Goal: Task Accomplishment & Management: Manage account settings

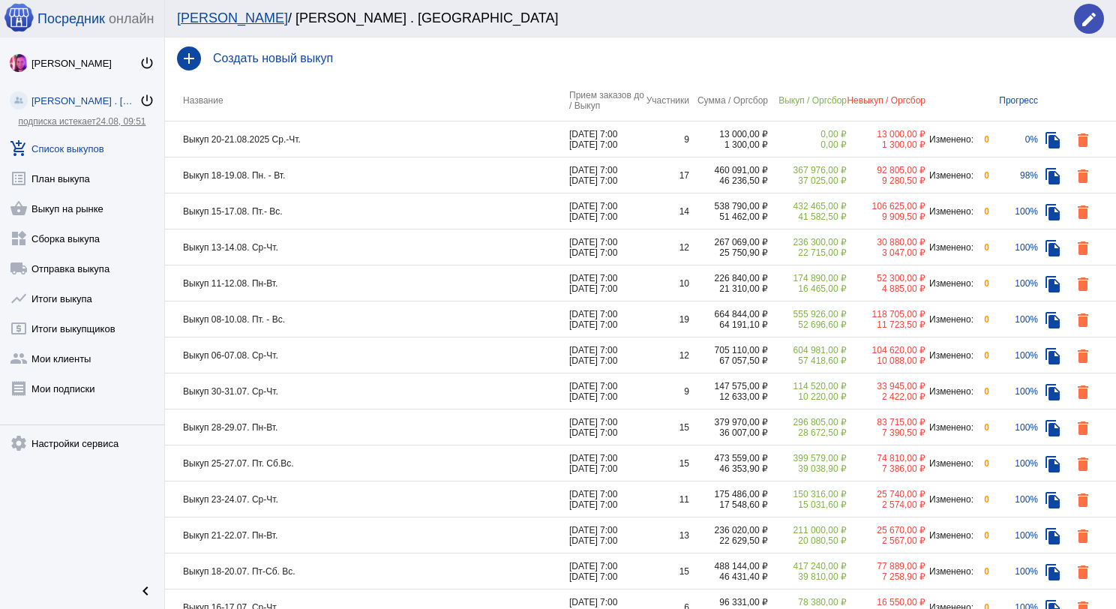
click at [429, 176] on td "Выкуп 18-19.08. Пн. - Вт." at bounding box center [367, 175] width 404 height 36
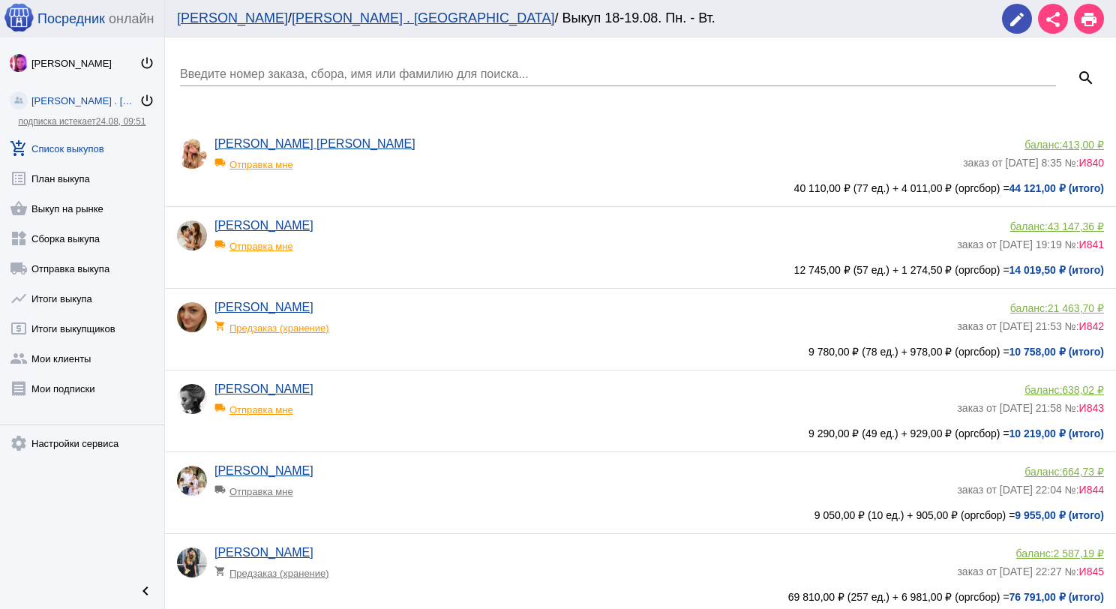
click at [366, 74] on input "Введите номер заказа, сбора, имя или фамилию для поиска..." at bounding box center [618, 73] width 876 height 13
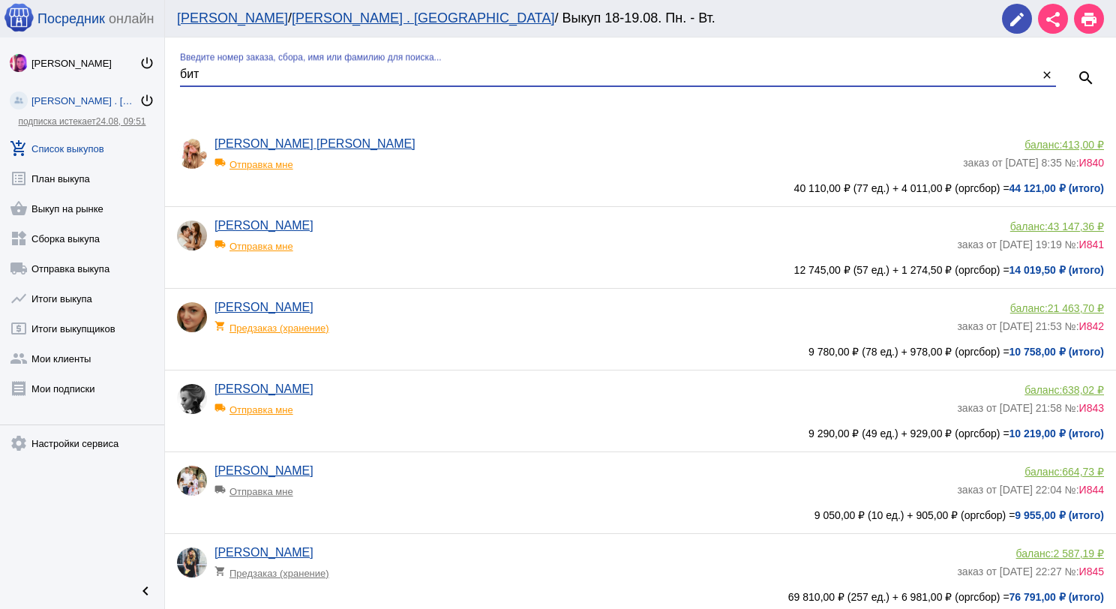
type input "бит"
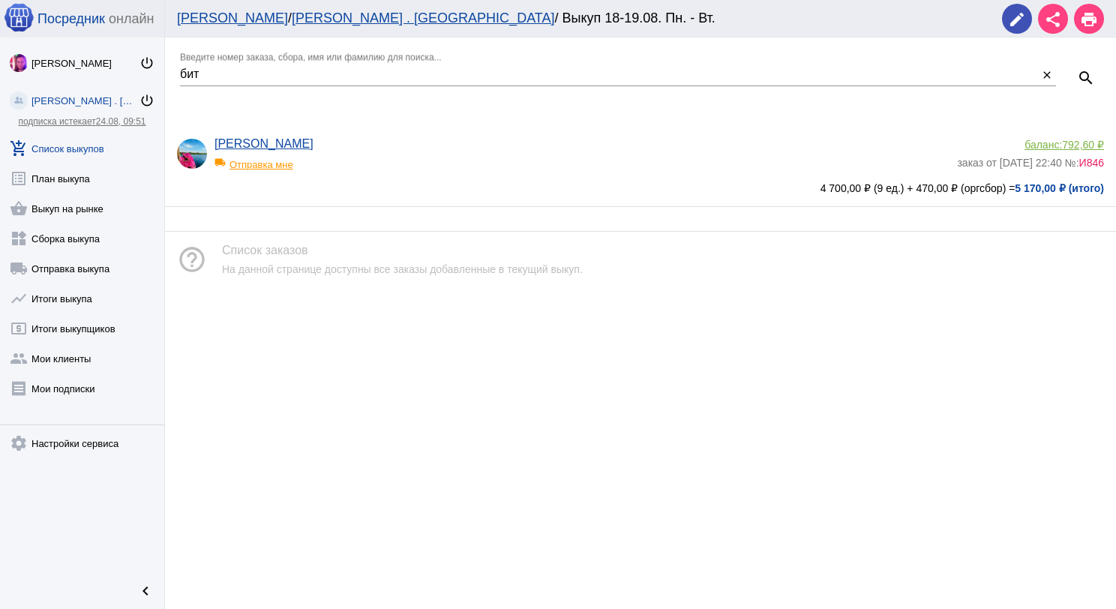
click at [1088, 141] on span "792,60 ₽" at bounding box center [1083, 145] width 42 height 12
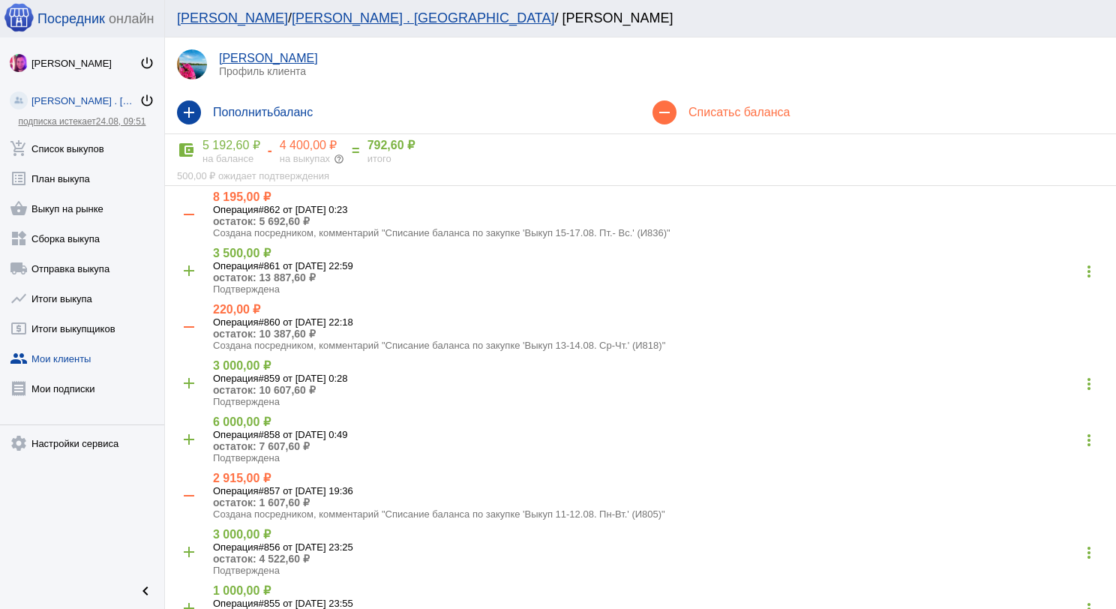
click at [691, 117] on h4 "Списать с баланса" at bounding box center [895, 112] width 415 height 13
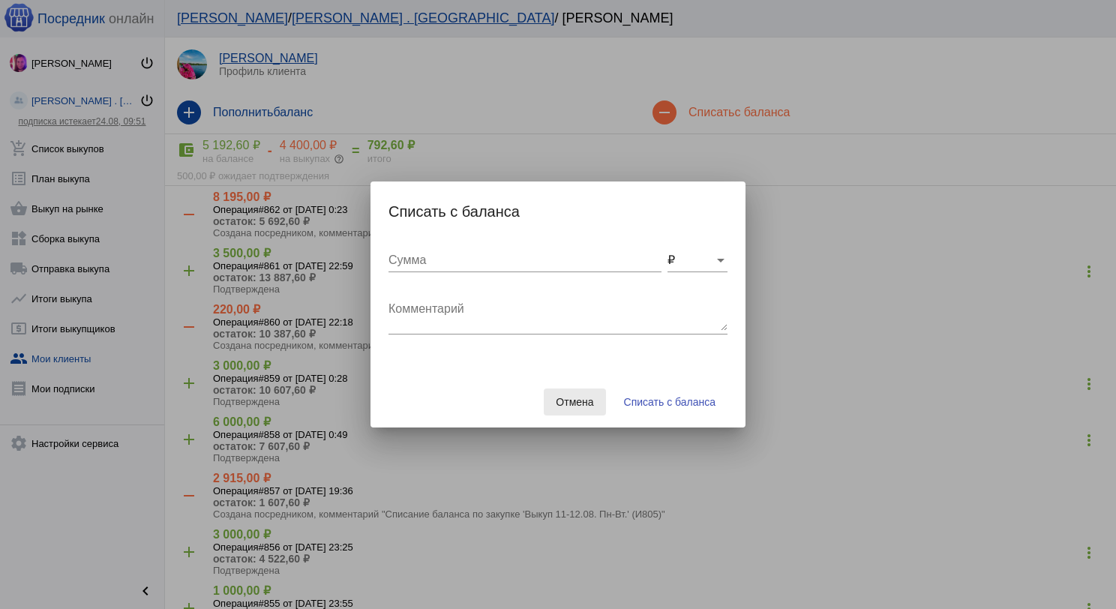
click at [560, 406] on span "Отмена" at bounding box center [574, 402] width 37 height 12
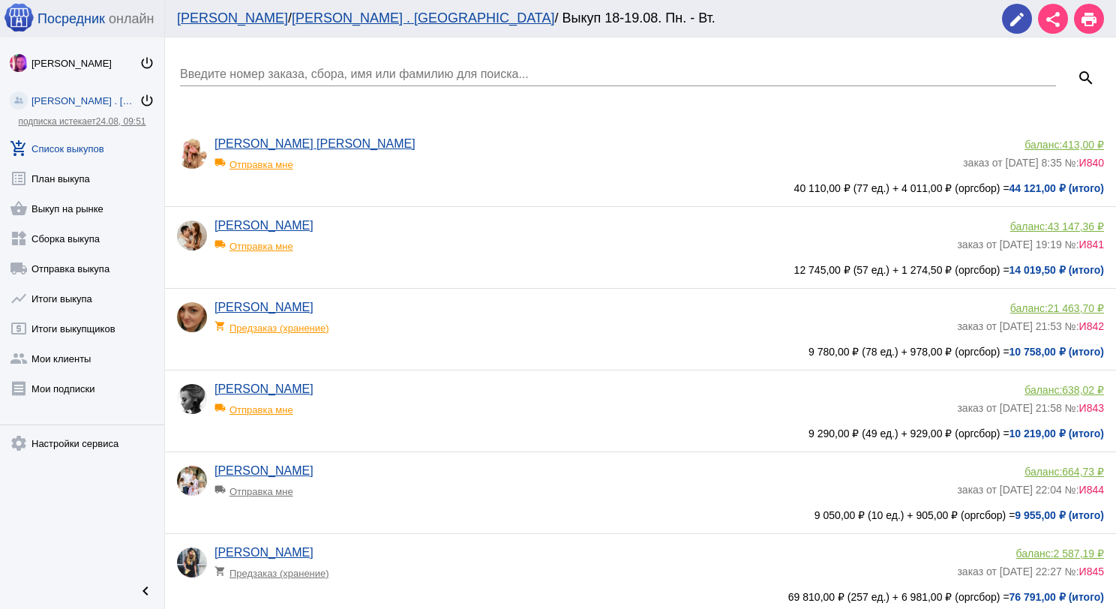
click at [281, 76] on input "Введите номер заказа, сбора, имя или фамилию для поиска..." at bounding box center [618, 73] width 876 height 13
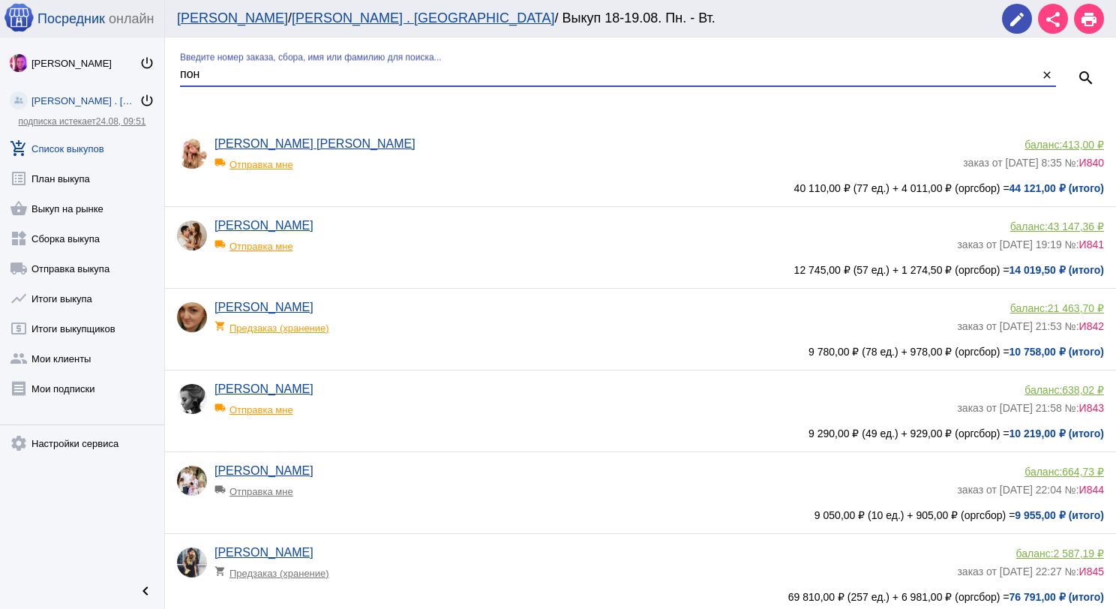
type input "пон"
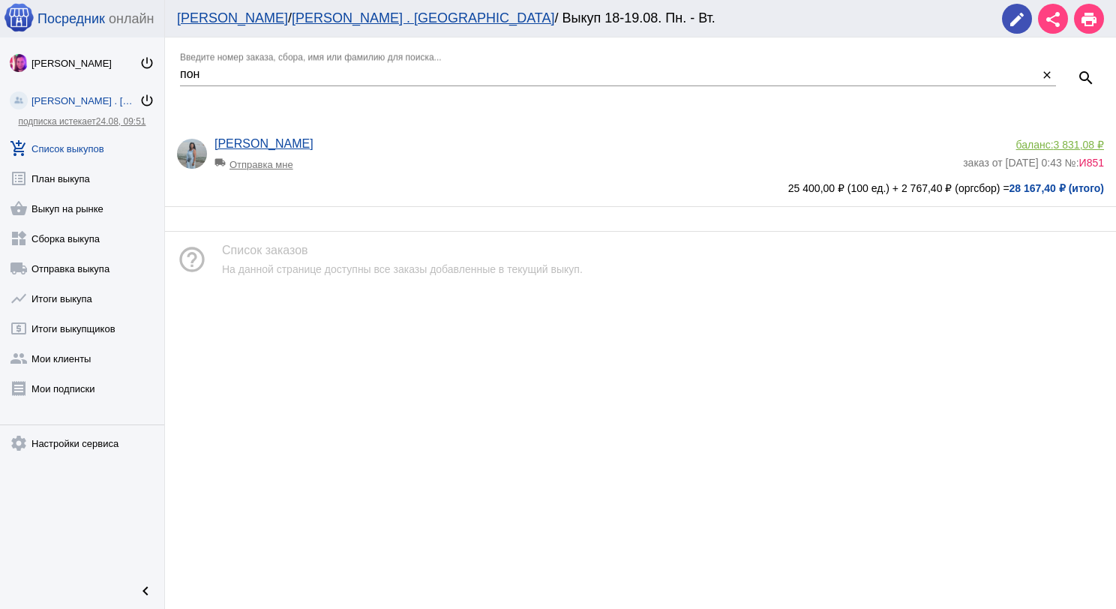
click at [1074, 144] on span "3 831,08 ₽" at bounding box center [1079, 145] width 50 height 12
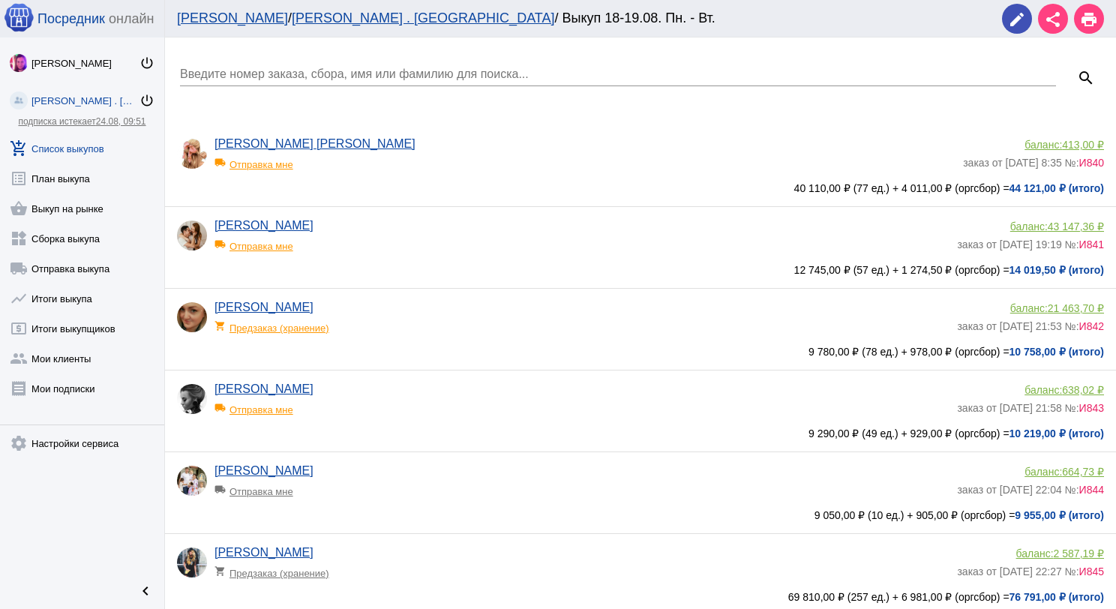
click at [294, 66] on div "Введите номер заказа, сбора, имя или фамилию для поиска..." at bounding box center [618, 69] width 876 height 34
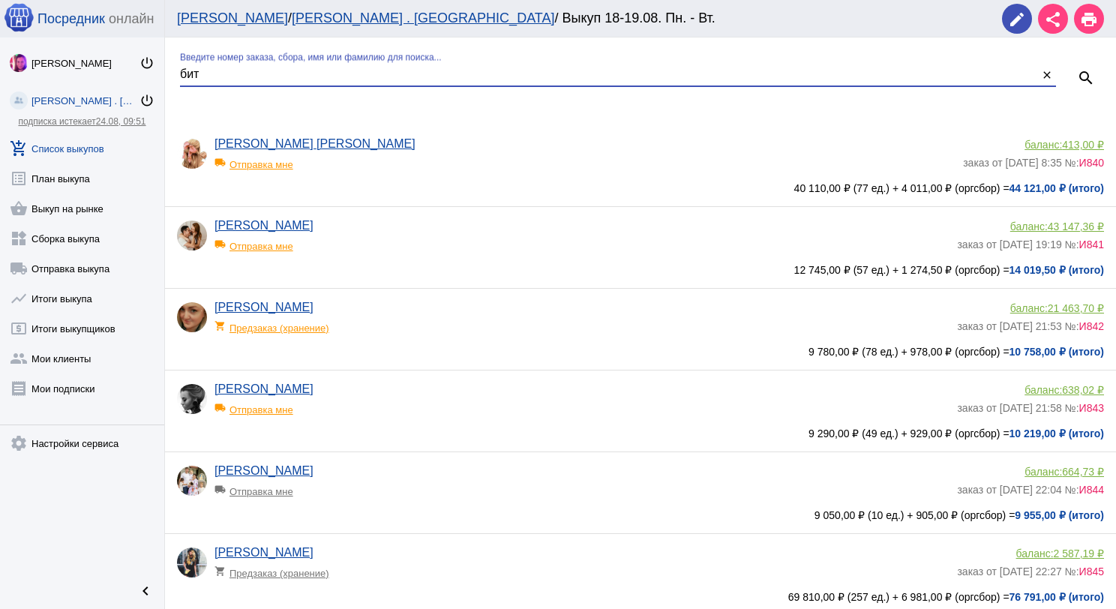
type input "бит"
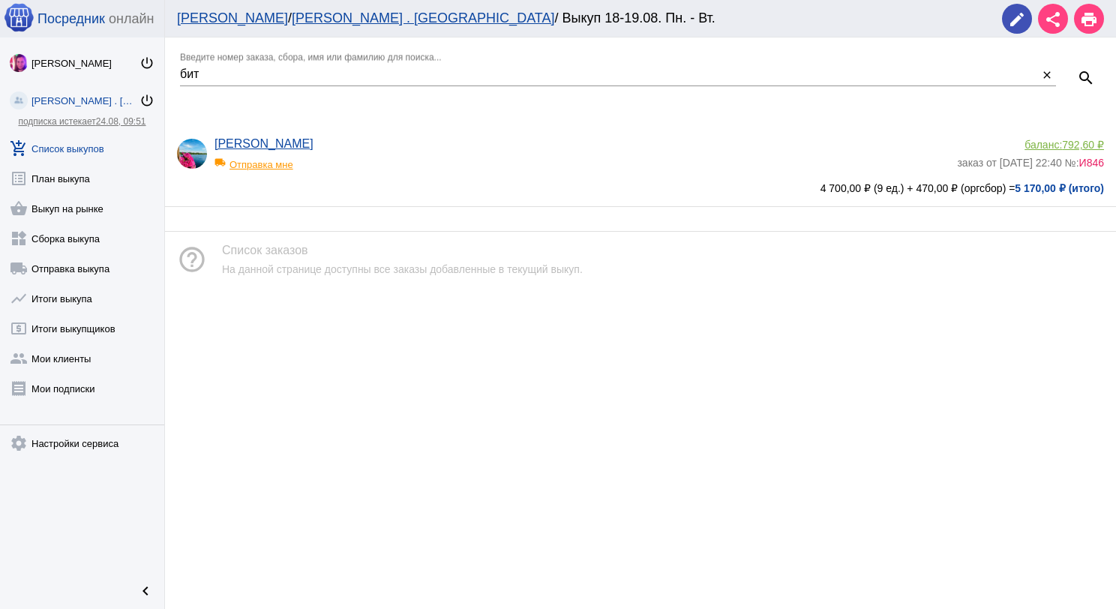
click at [260, 167] on div "local_shipping Отправка мне" at bounding box center [276, 160] width 124 height 19
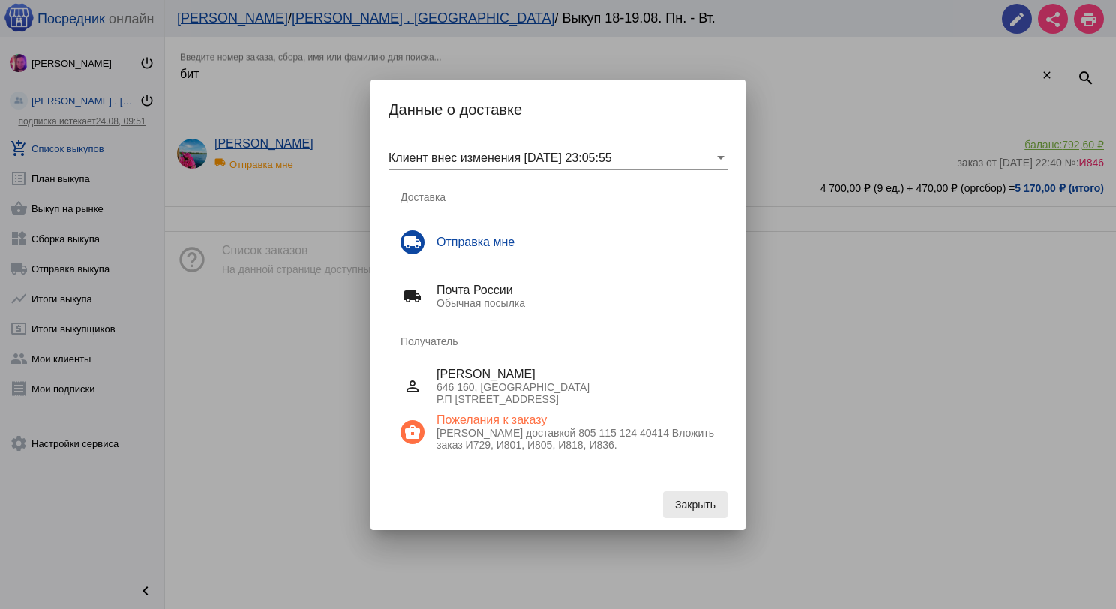
click at [702, 505] on span "Закрыть" at bounding box center [695, 505] width 40 height 12
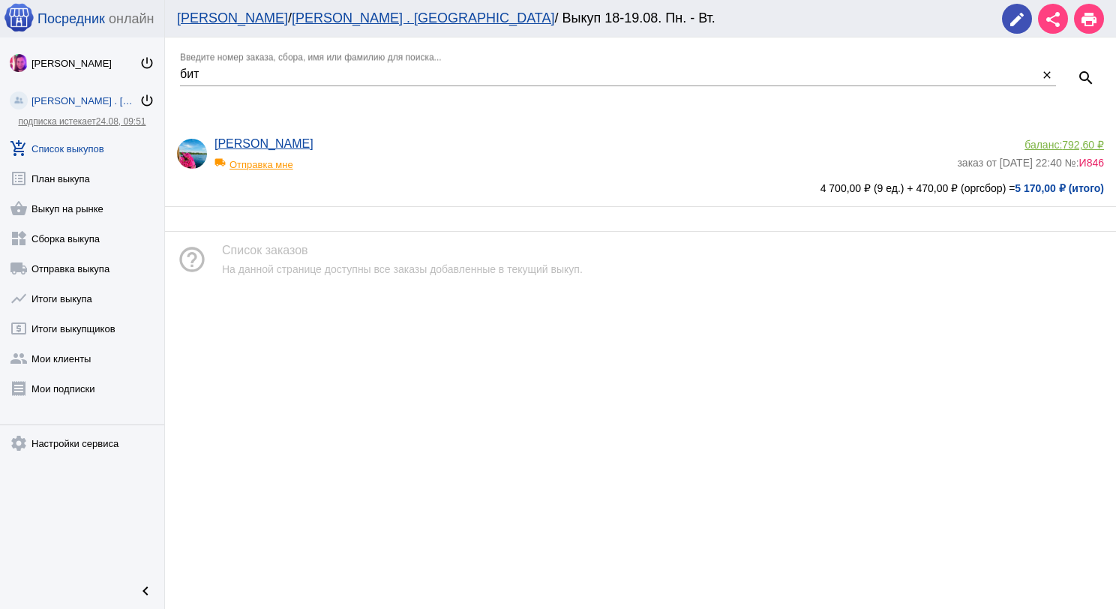
click at [1075, 147] on span "792,60 ₽" at bounding box center [1083, 145] width 42 height 12
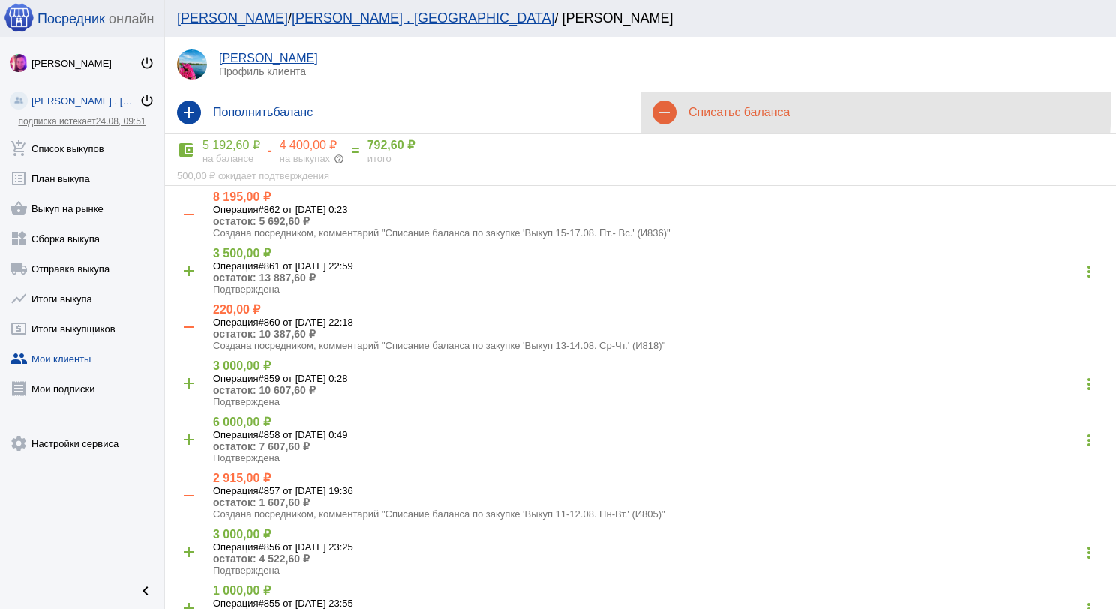
click at [693, 101] on div "remove Списать с баланса" at bounding box center [877, 112] width 475 height 42
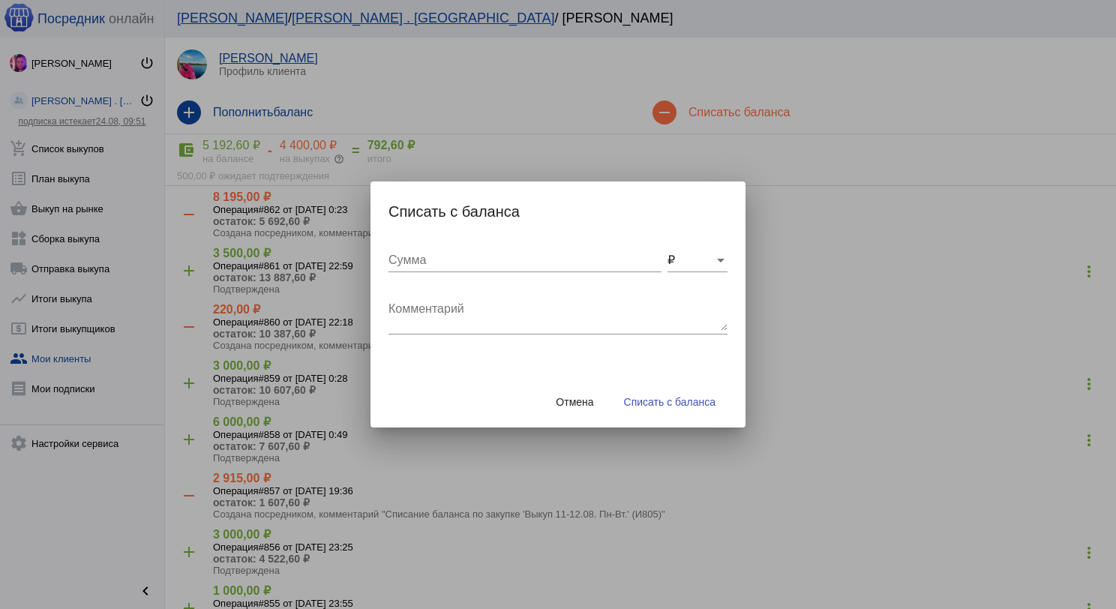
click at [425, 318] on textarea "Комментарий" at bounding box center [557, 316] width 339 height 30
type textarea "200"
click at [570, 402] on span "Отмена" at bounding box center [574, 402] width 37 height 12
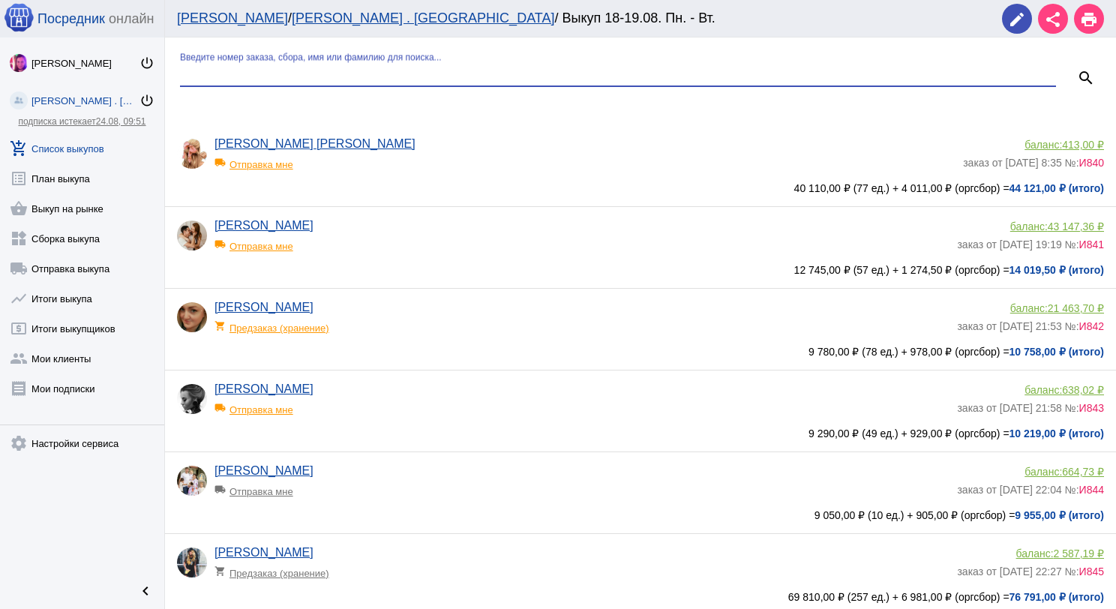
click at [285, 79] on input "Введите номер заказа, сбора, имя или фамилию для поиска..." at bounding box center [618, 73] width 876 height 13
type input "бит"
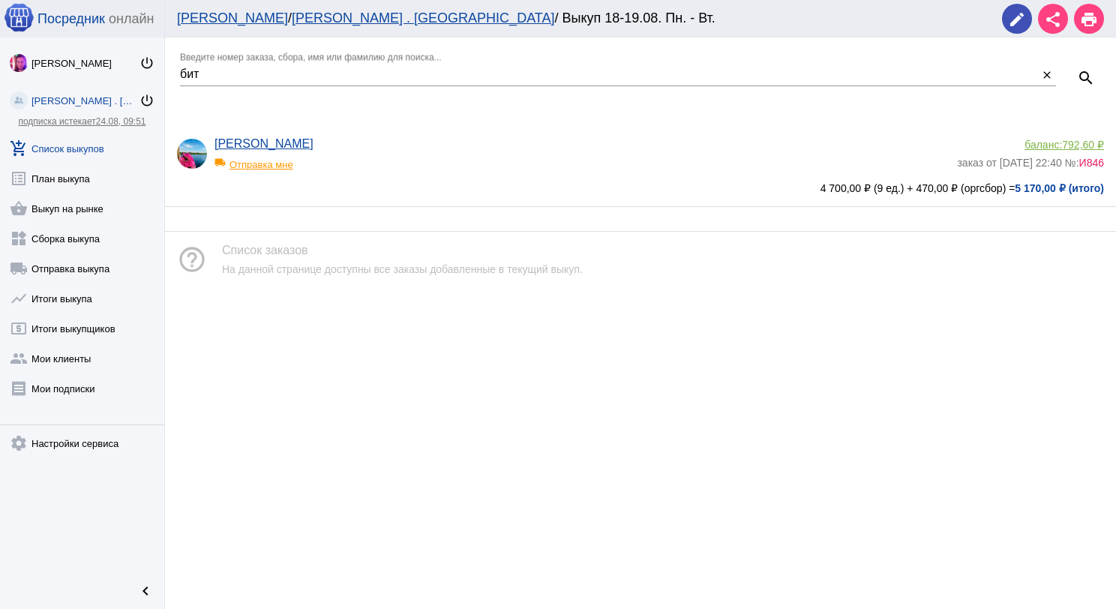
click at [270, 163] on div "local_shipping Отправка мне" at bounding box center [276, 160] width 124 height 19
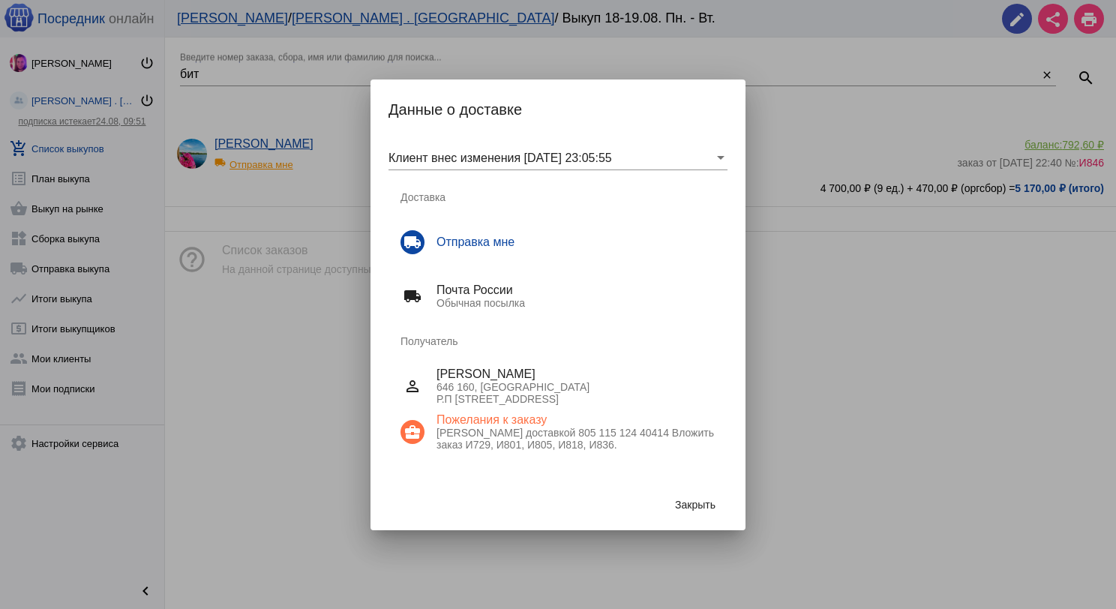
click at [703, 504] on span "Закрыть" at bounding box center [695, 505] width 40 height 12
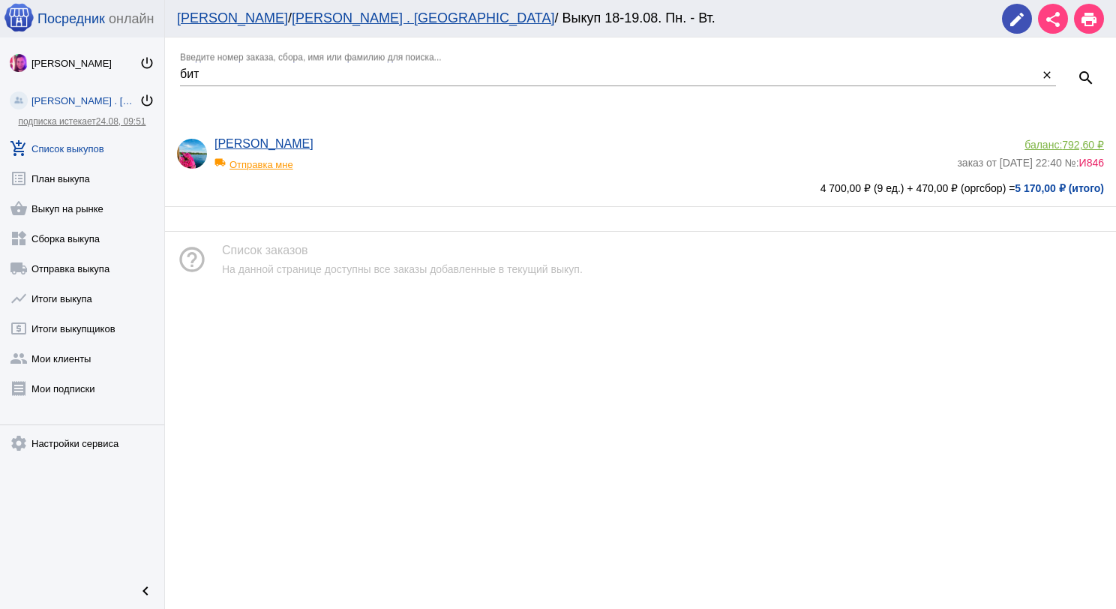
click at [1045, 146] on div "баланс: 792,60 ₽" at bounding box center [1030, 145] width 147 height 12
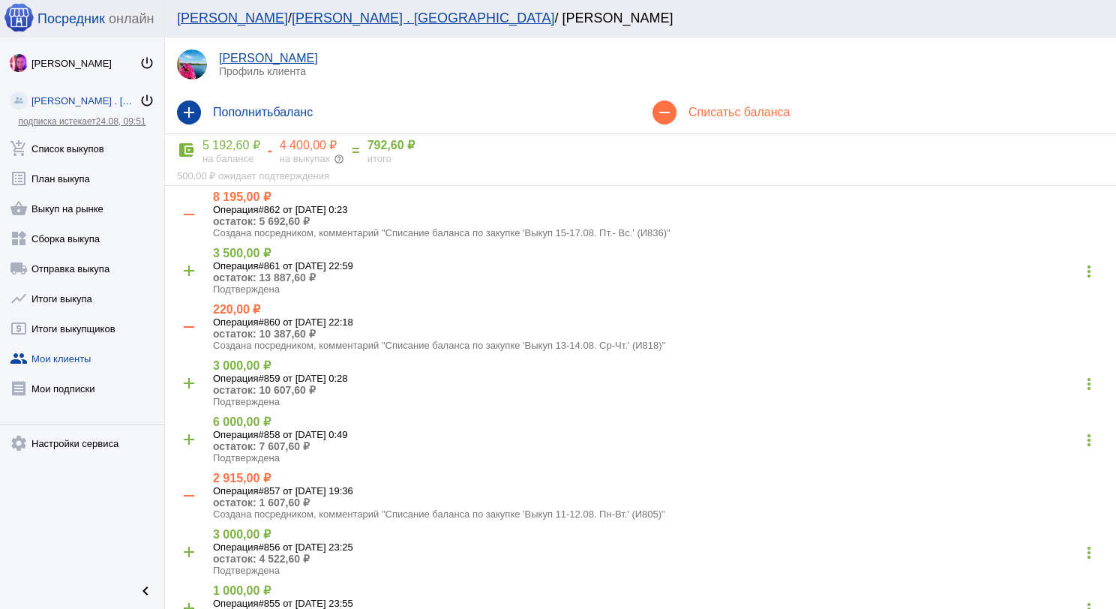
click at [701, 108] on h4 "Списать с баланса" at bounding box center [895, 112] width 415 height 13
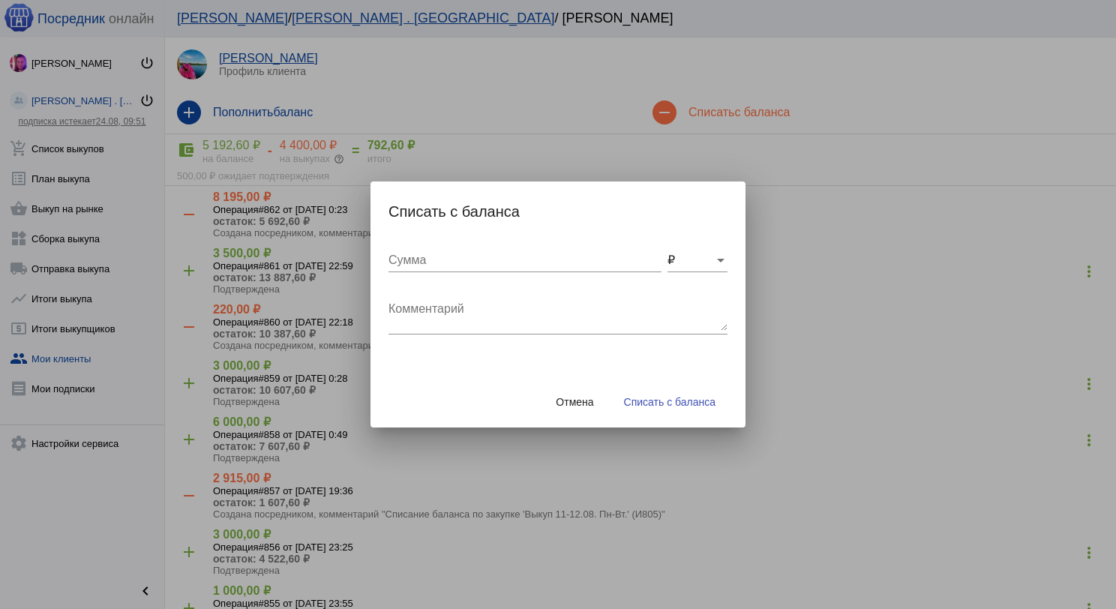
click at [487, 306] on textarea "Комментарий" at bounding box center [557, 316] width 339 height 30
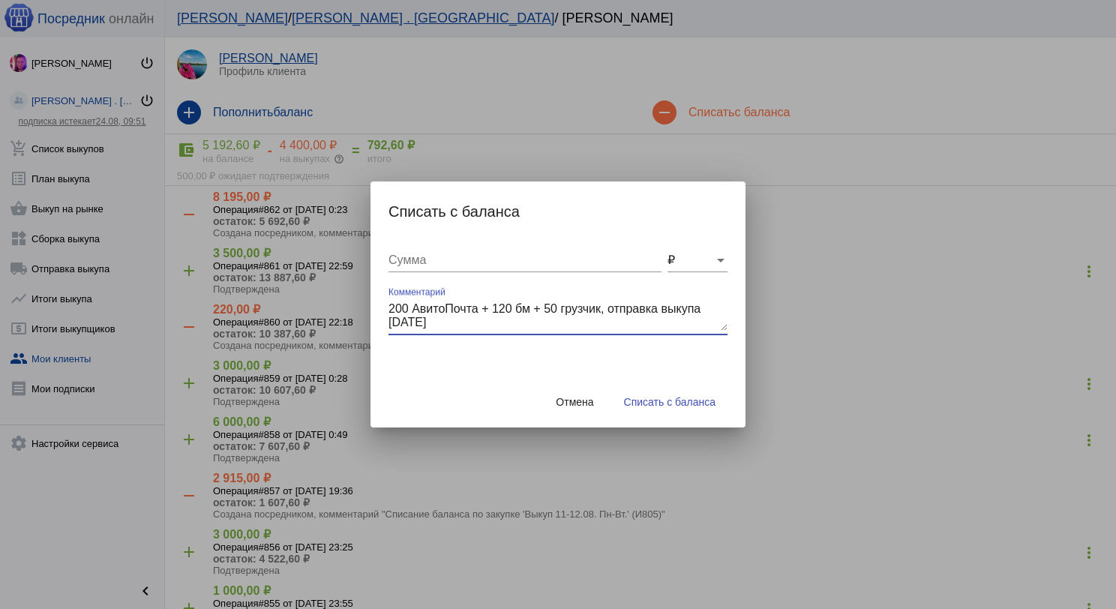
type textarea "200 АвитоПочта + 120 бм + 50 грузчик, отправка выкупа [DATE]"
click at [465, 259] on input "Сумма" at bounding box center [524, 259] width 273 height 13
click at [397, 258] on input "Сумма" at bounding box center [524, 259] width 273 height 13
type input "370"
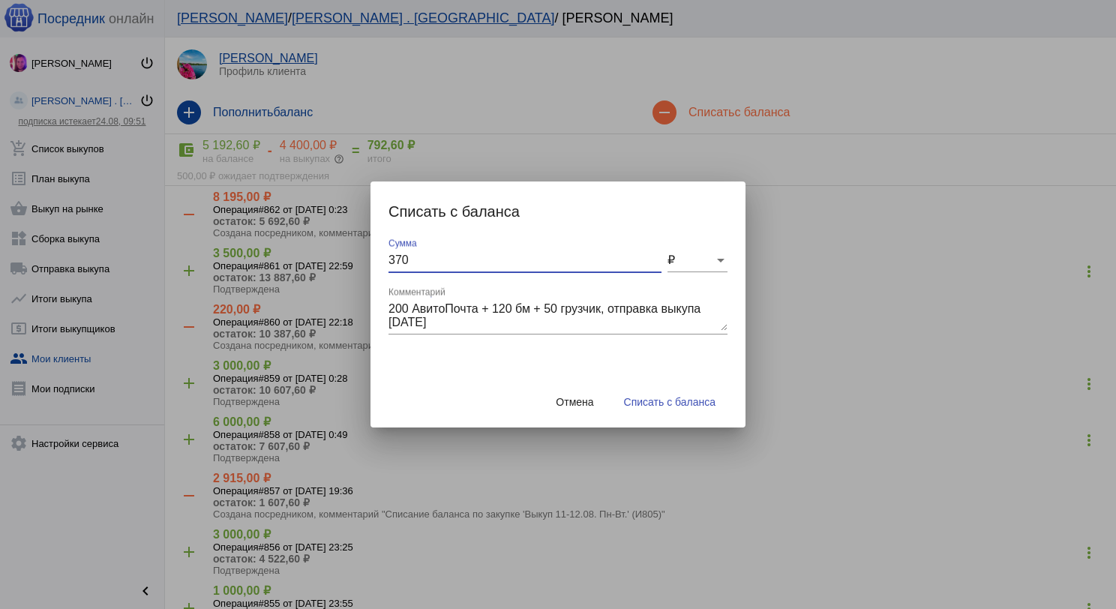
click at [662, 400] on span "Списать с баланса" at bounding box center [669, 402] width 91 height 12
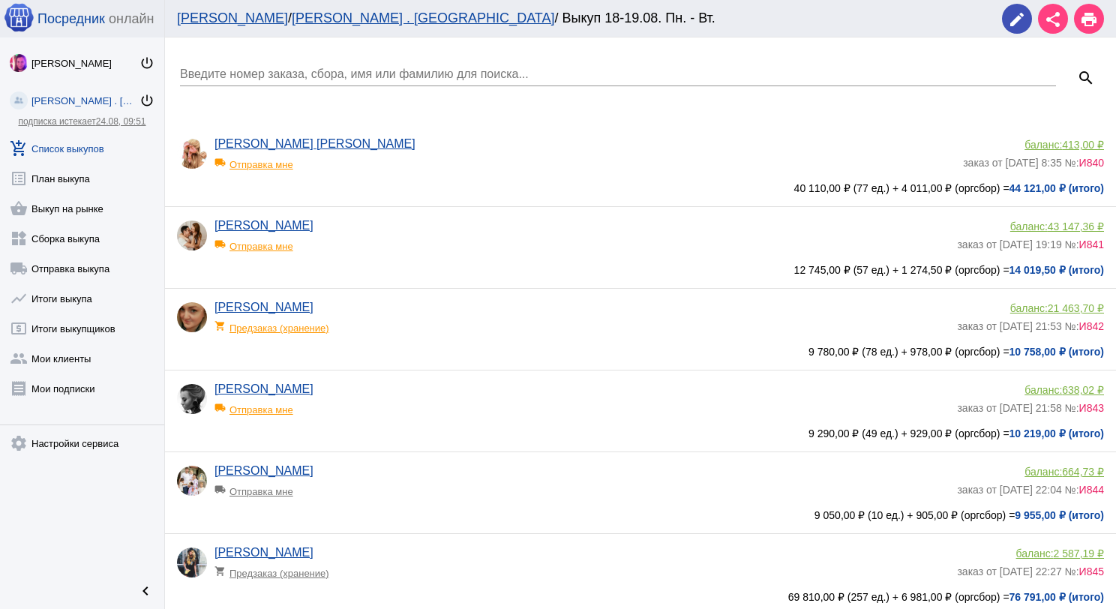
click at [98, 152] on link "add_shopping_cart Список выкупов" at bounding box center [82, 145] width 164 height 30
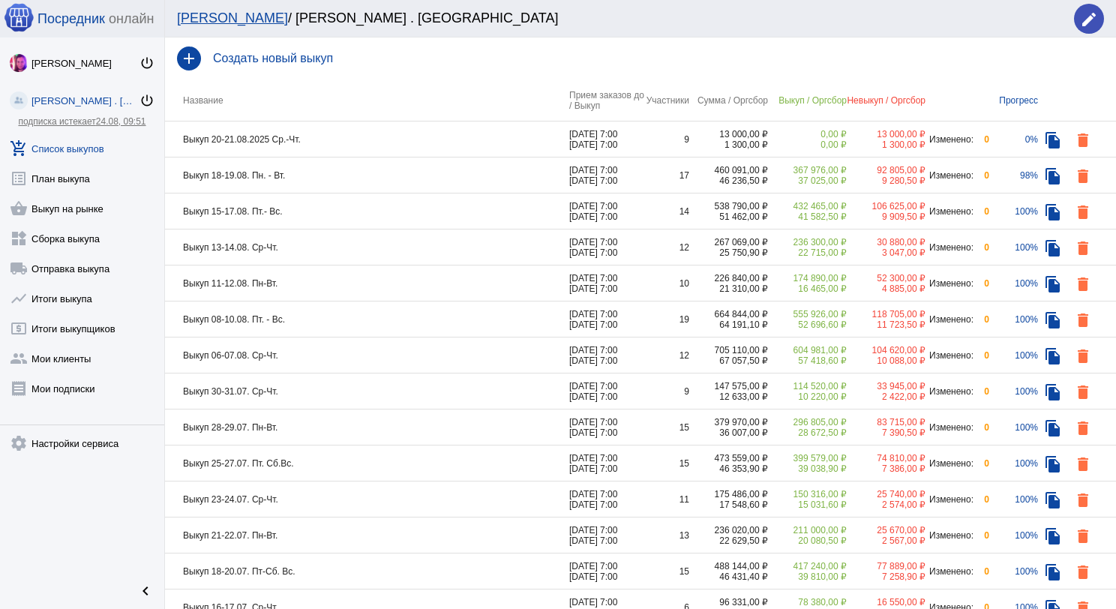
click at [387, 141] on td "Выкуп 20-21.08.2025 Ср.-Чт." at bounding box center [367, 139] width 404 height 36
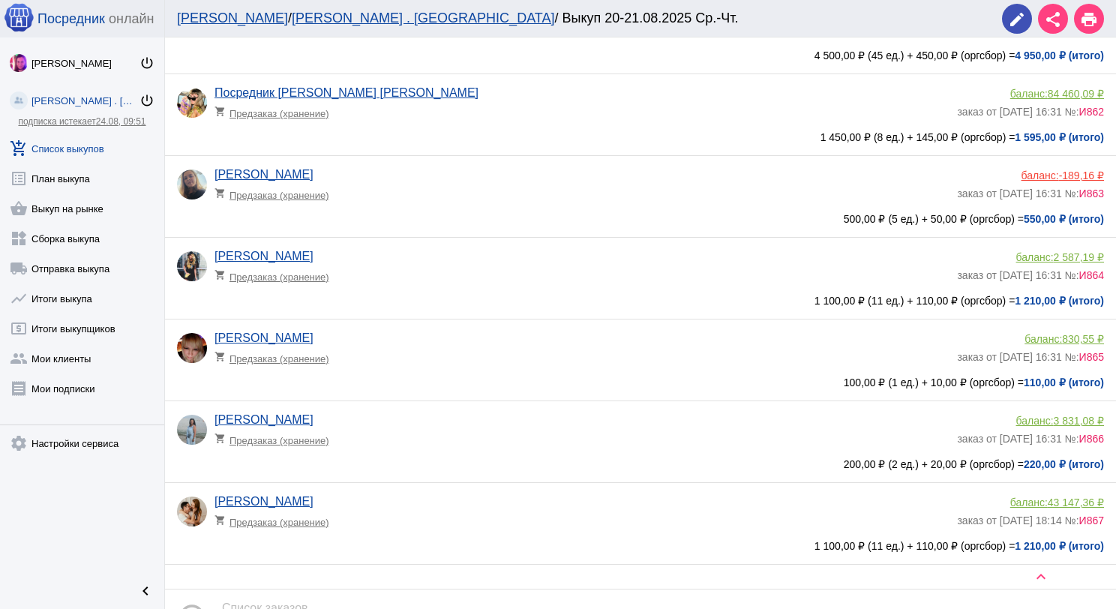
scroll to position [300, 0]
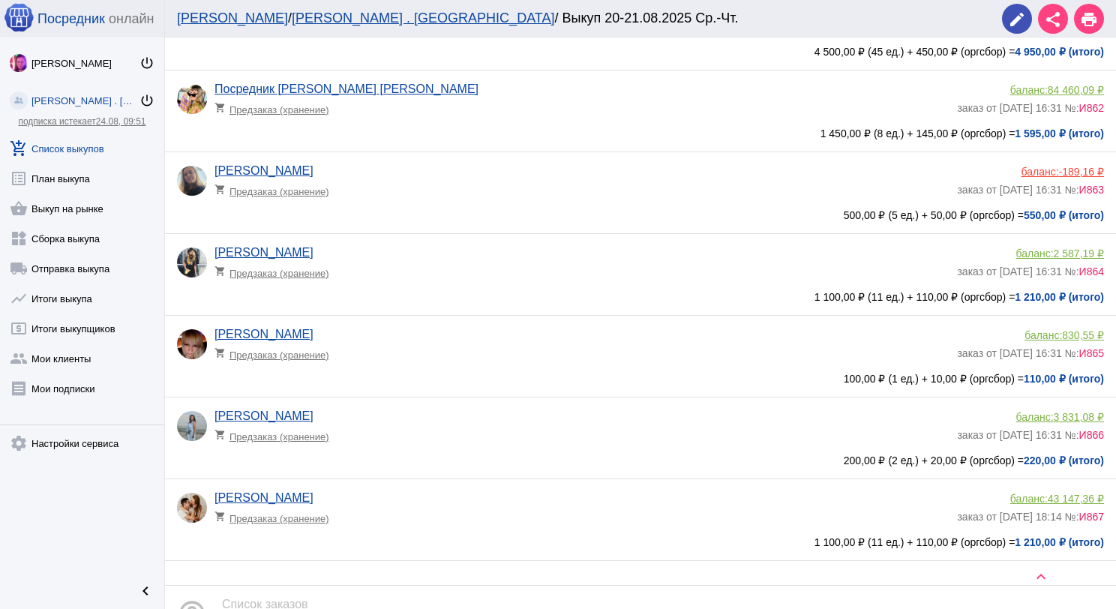
click at [73, 142] on link "add_shopping_cart Список выкупов" at bounding box center [82, 145] width 164 height 30
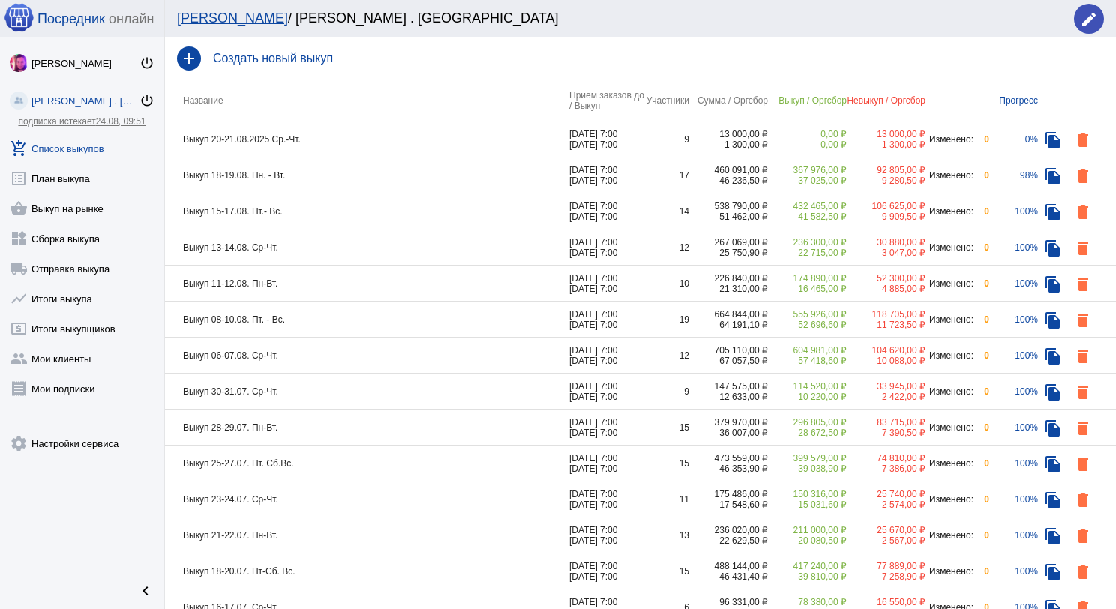
click at [377, 140] on td "Выкуп 20-21.08.2025 Ср.-Чт." at bounding box center [367, 139] width 404 height 36
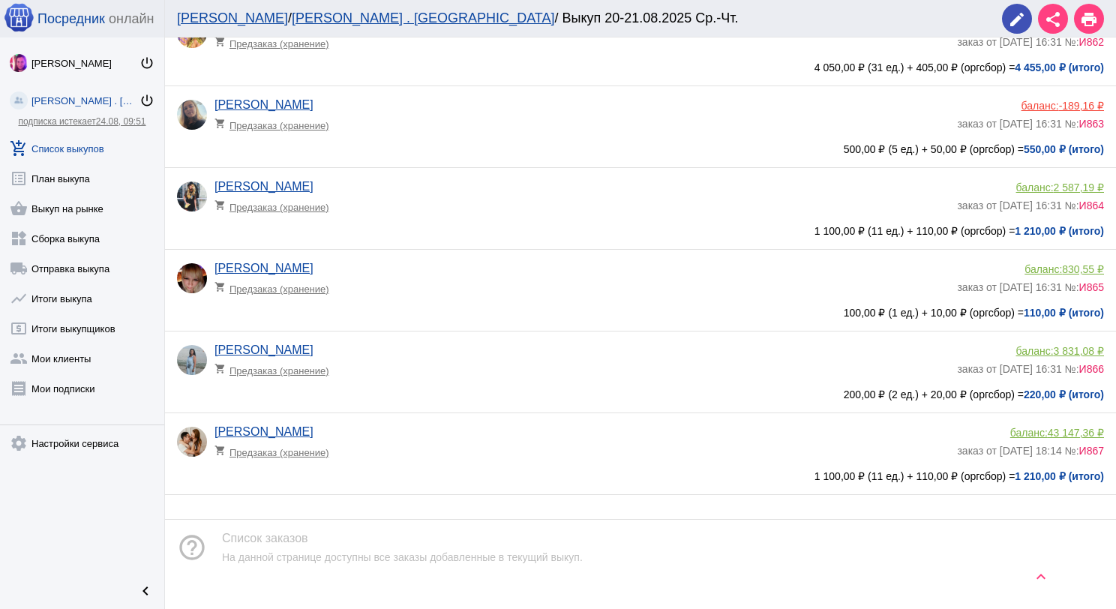
scroll to position [375, 0]
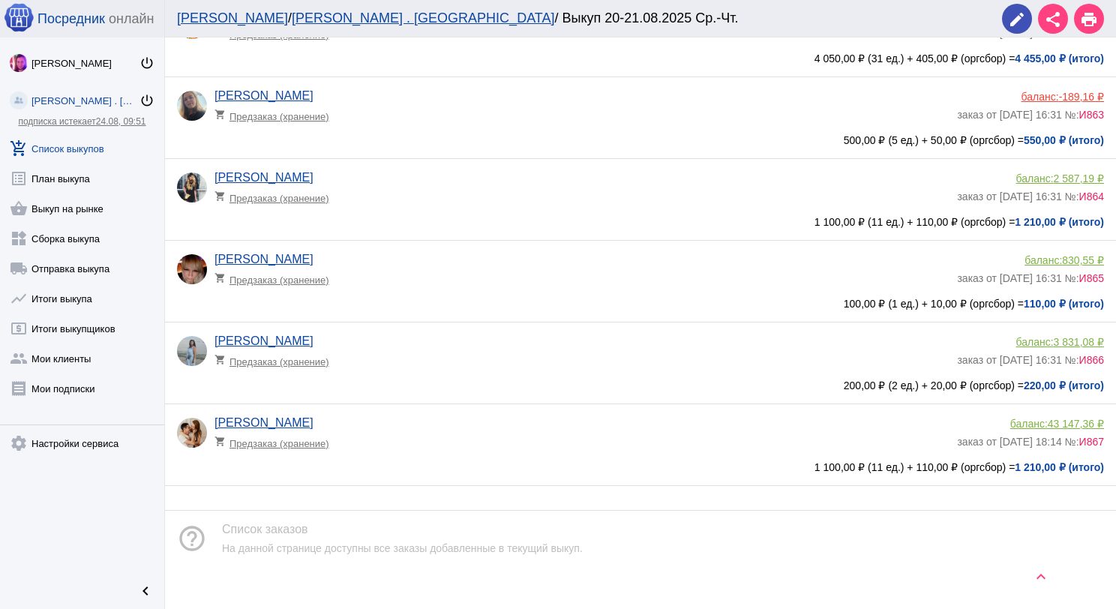
click at [521, 355] on app-delivery-type "shopping_cart Предзаказ (хранение)" at bounding box center [581, 357] width 735 height 19
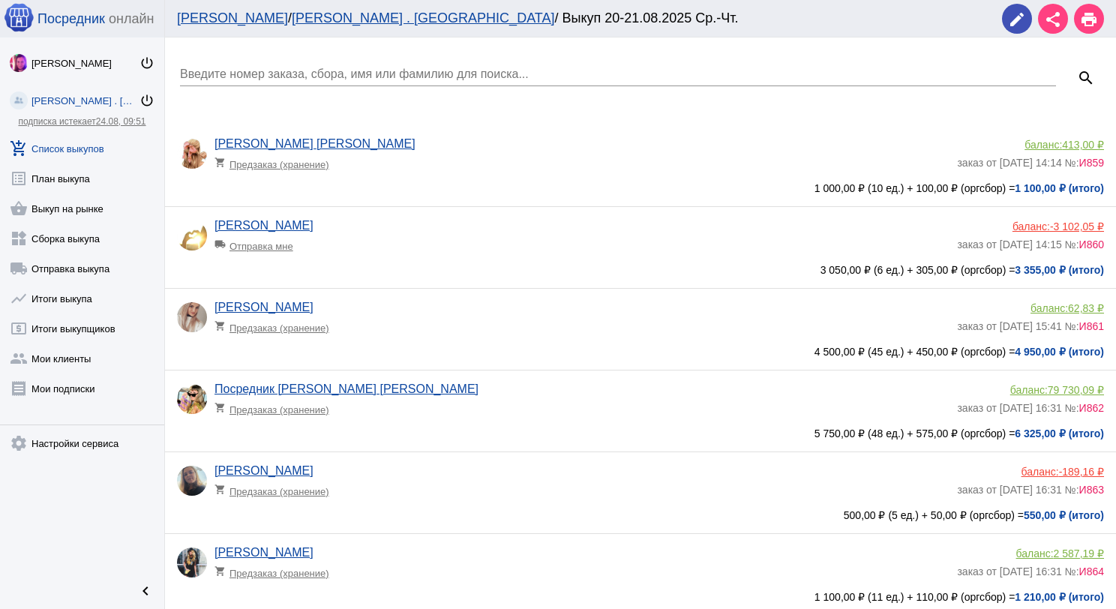
click at [459, 317] on app-delivery-type "shopping_cart Предзаказ (хранение)" at bounding box center [581, 323] width 735 height 19
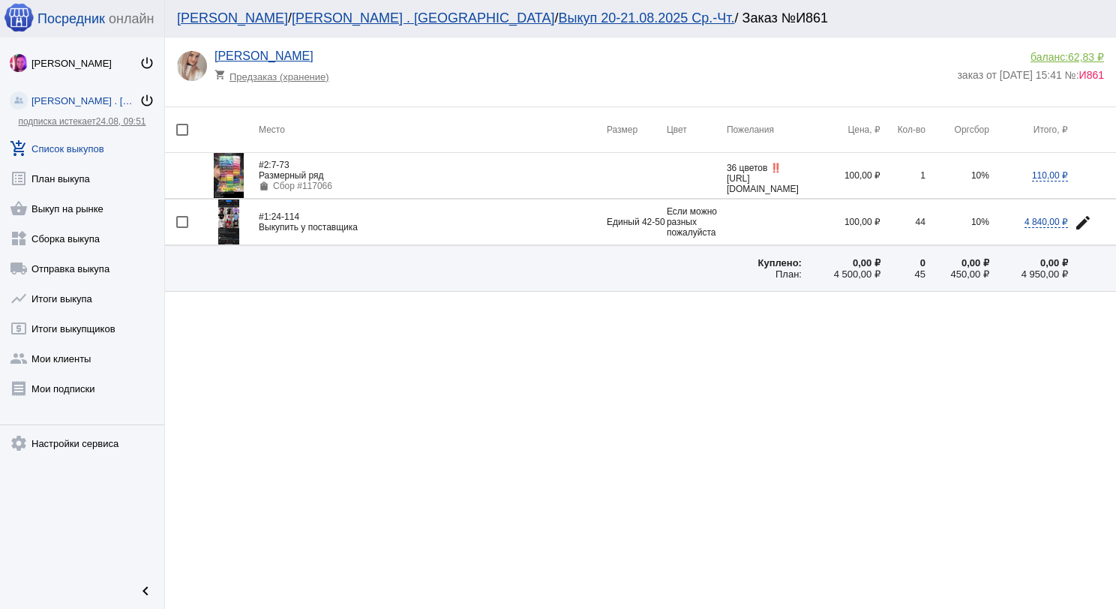
click at [96, 147] on link "add_shopping_cart Список выкупов" at bounding box center [82, 145] width 164 height 30
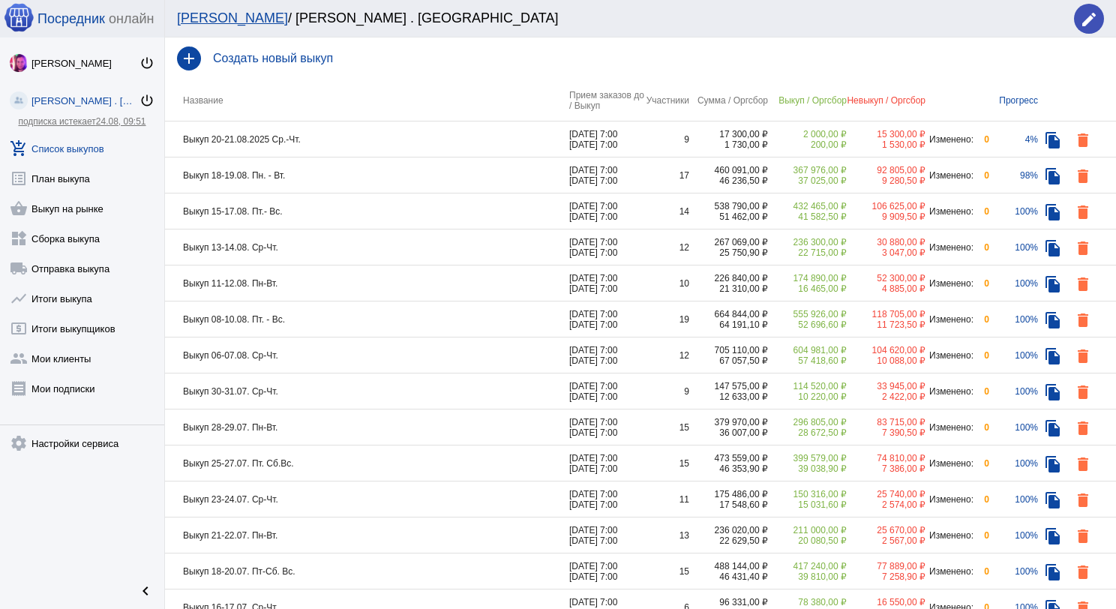
click at [345, 139] on td "Выкуп 20-21.08.2025 Ср.-Чт." at bounding box center [367, 139] width 404 height 36
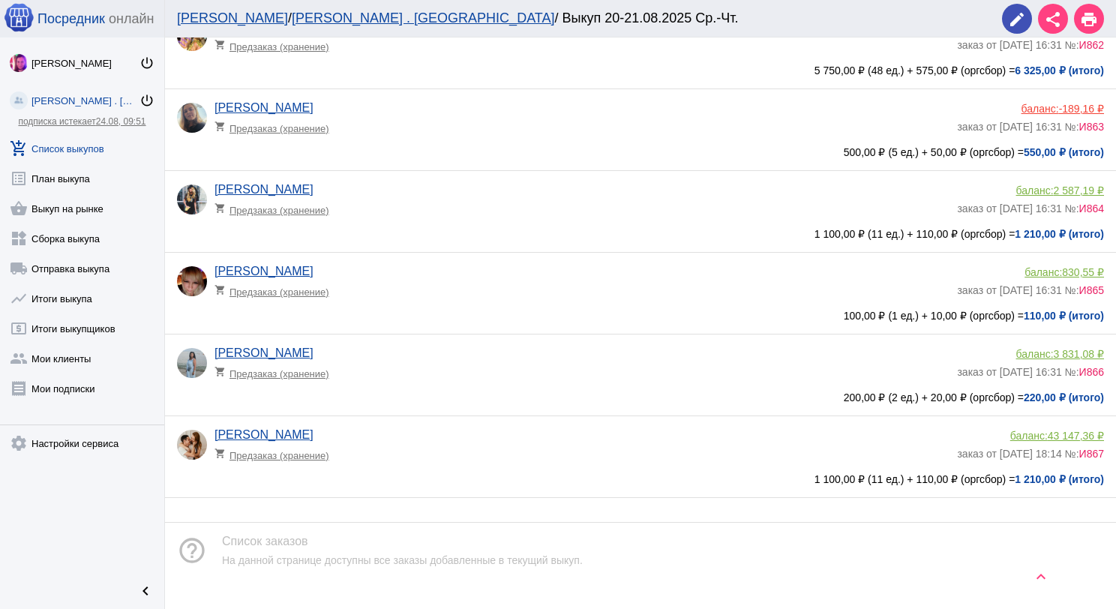
scroll to position [396, 0]
